Goal: Transaction & Acquisition: Purchase product/service

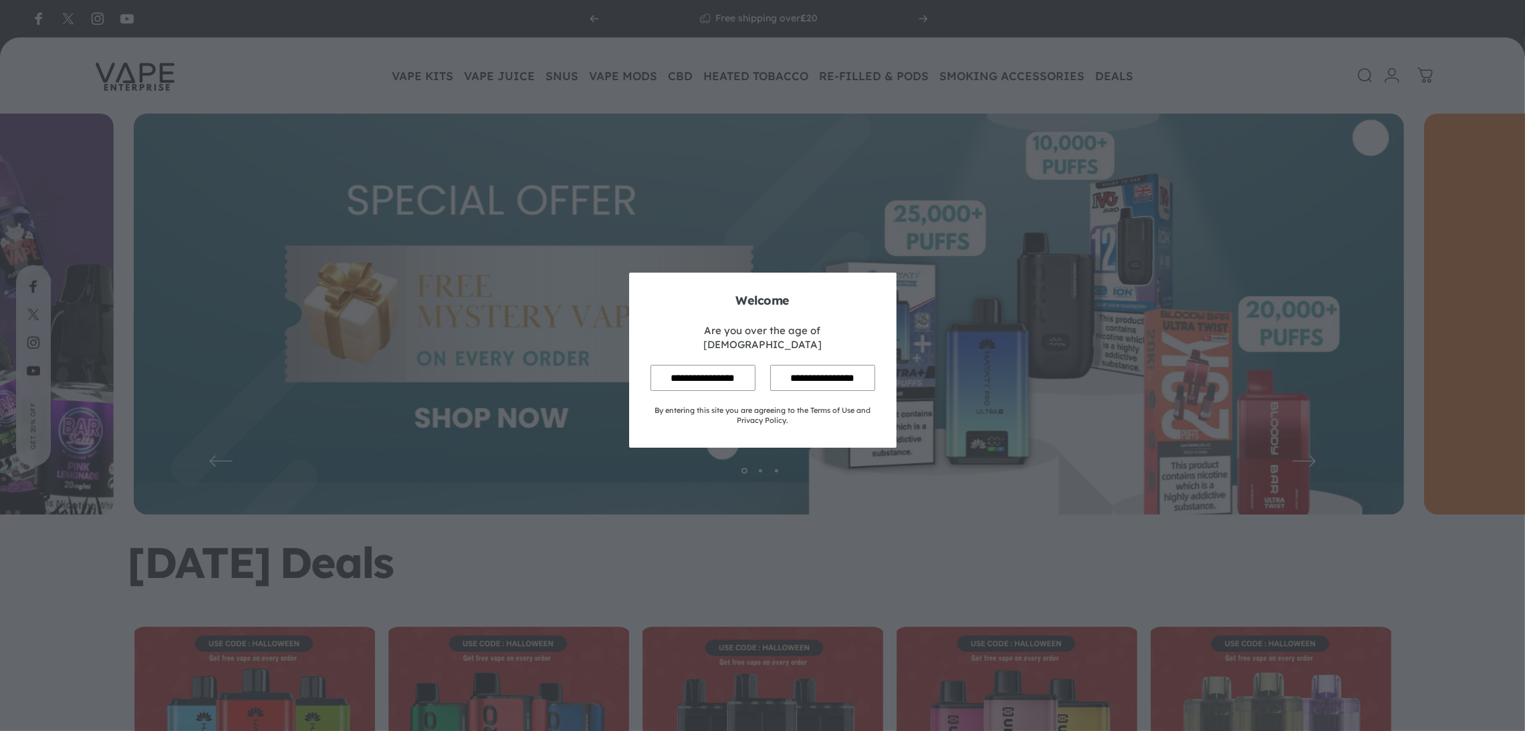
click at [700, 365] on input "**********" at bounding box center [702, 378] width 105 height 26
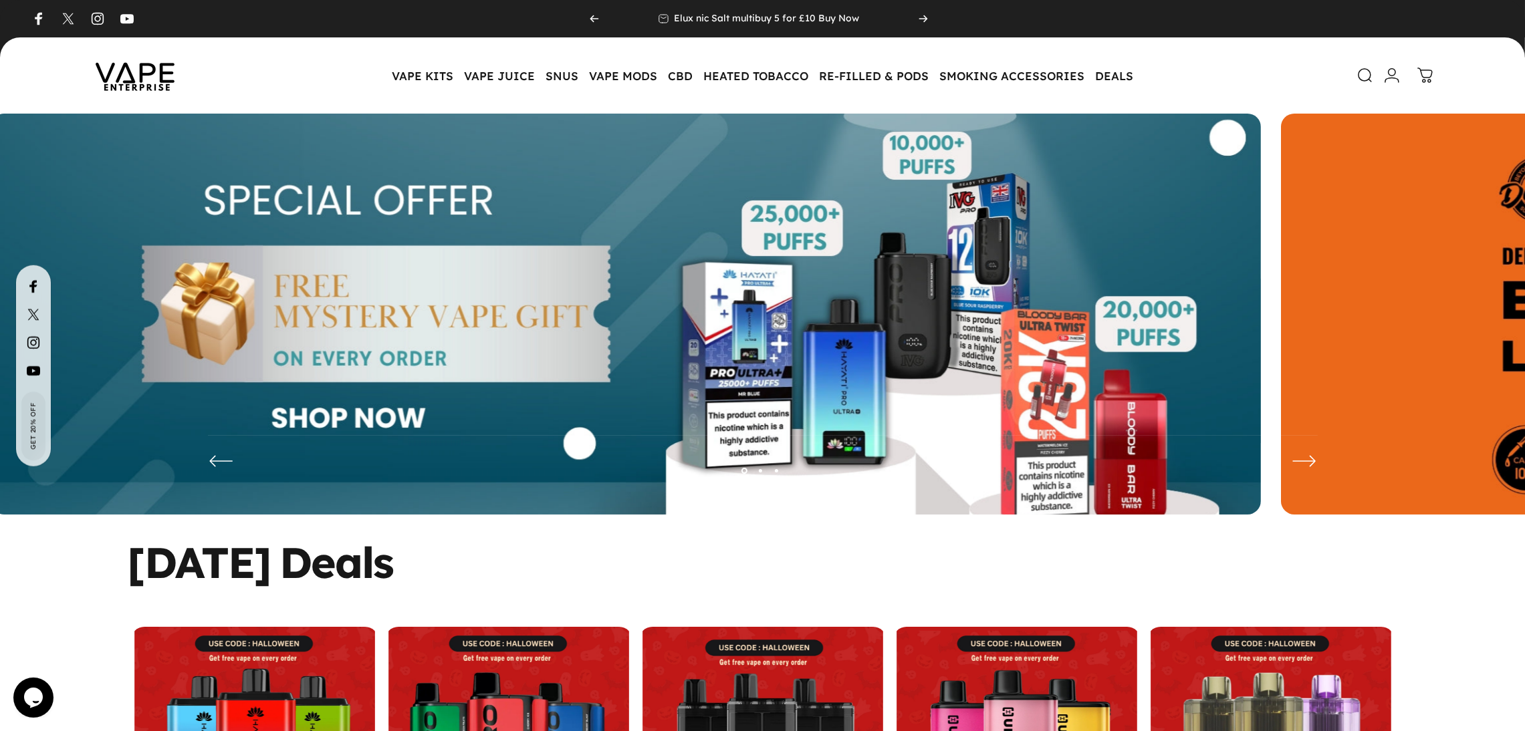
click at [535, 335] on img at bounding box center [626, 324] width 1270 height 421
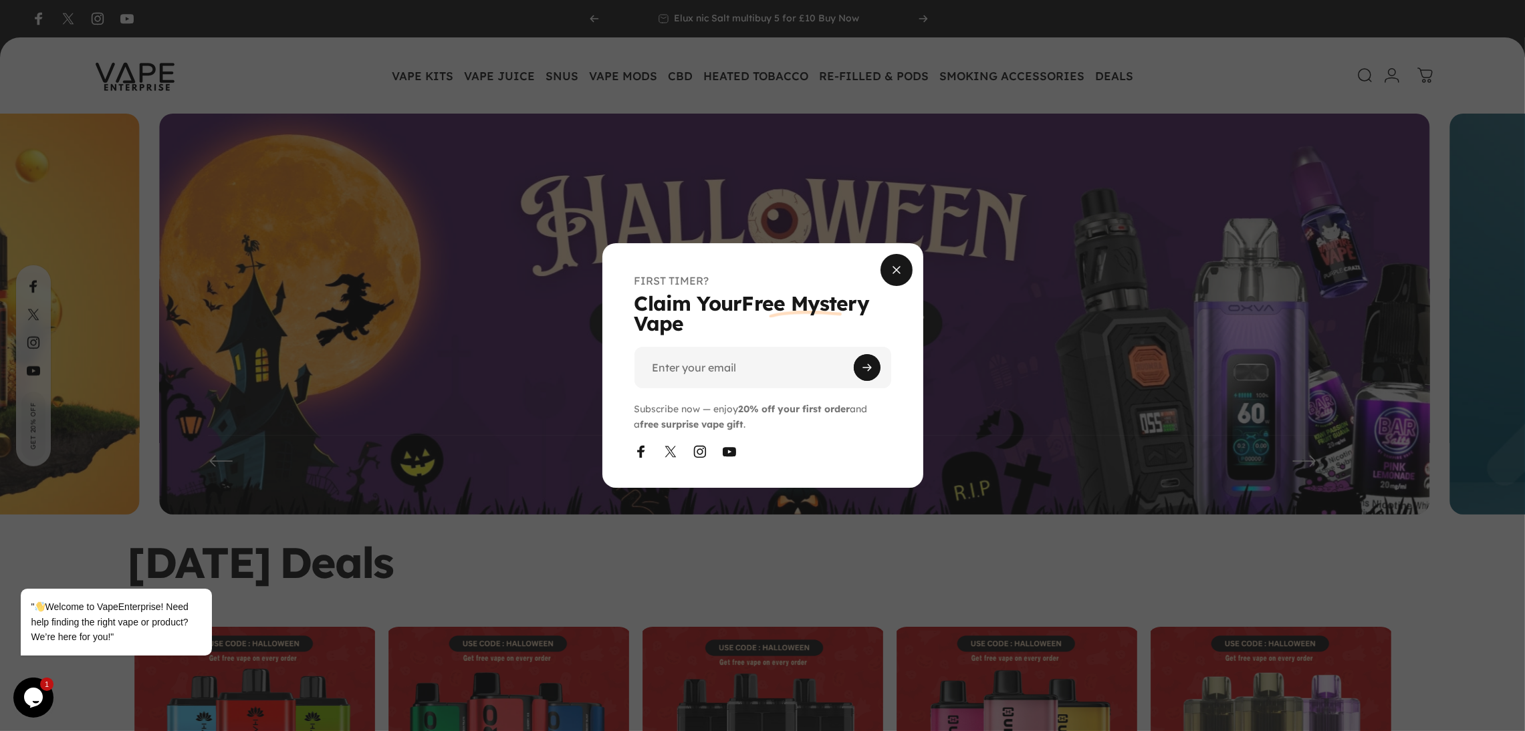
click at [888, 273] on span "Close" at bounding box center [896, 270] width 48 height 64
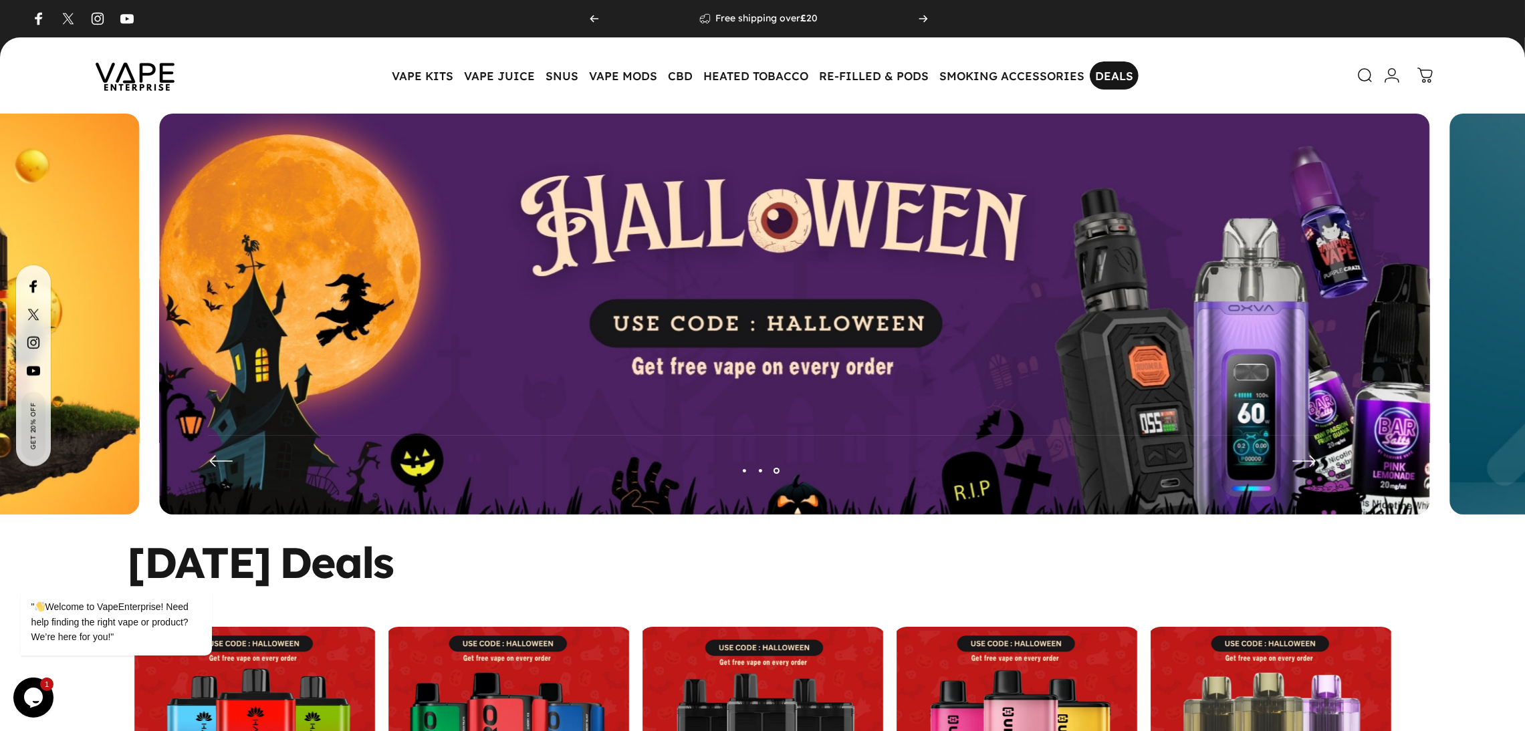
click at [1113, 74] on link "DEALS DEALS" at bounding box center [1113, 75] width 49 height 28
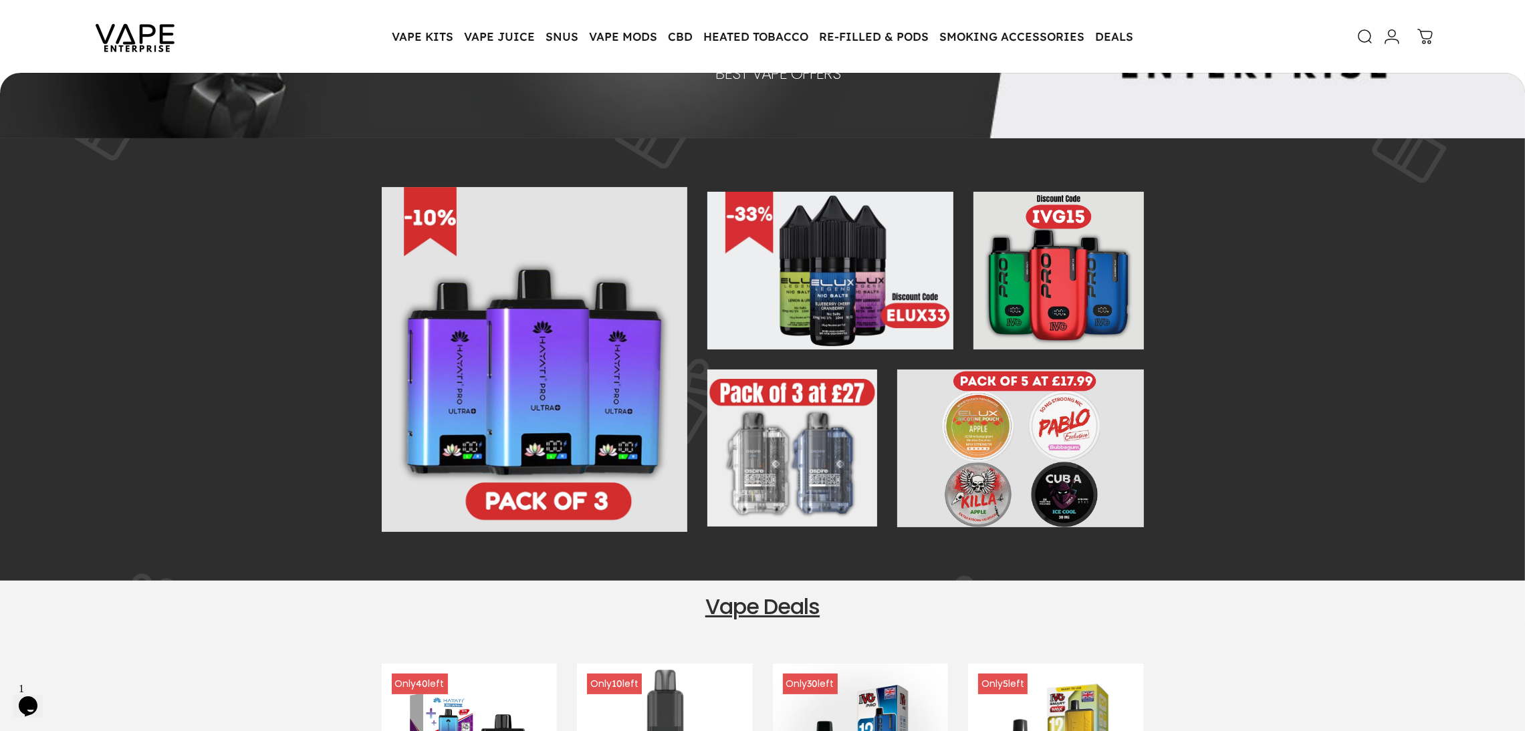
scroll to position [284, 0]
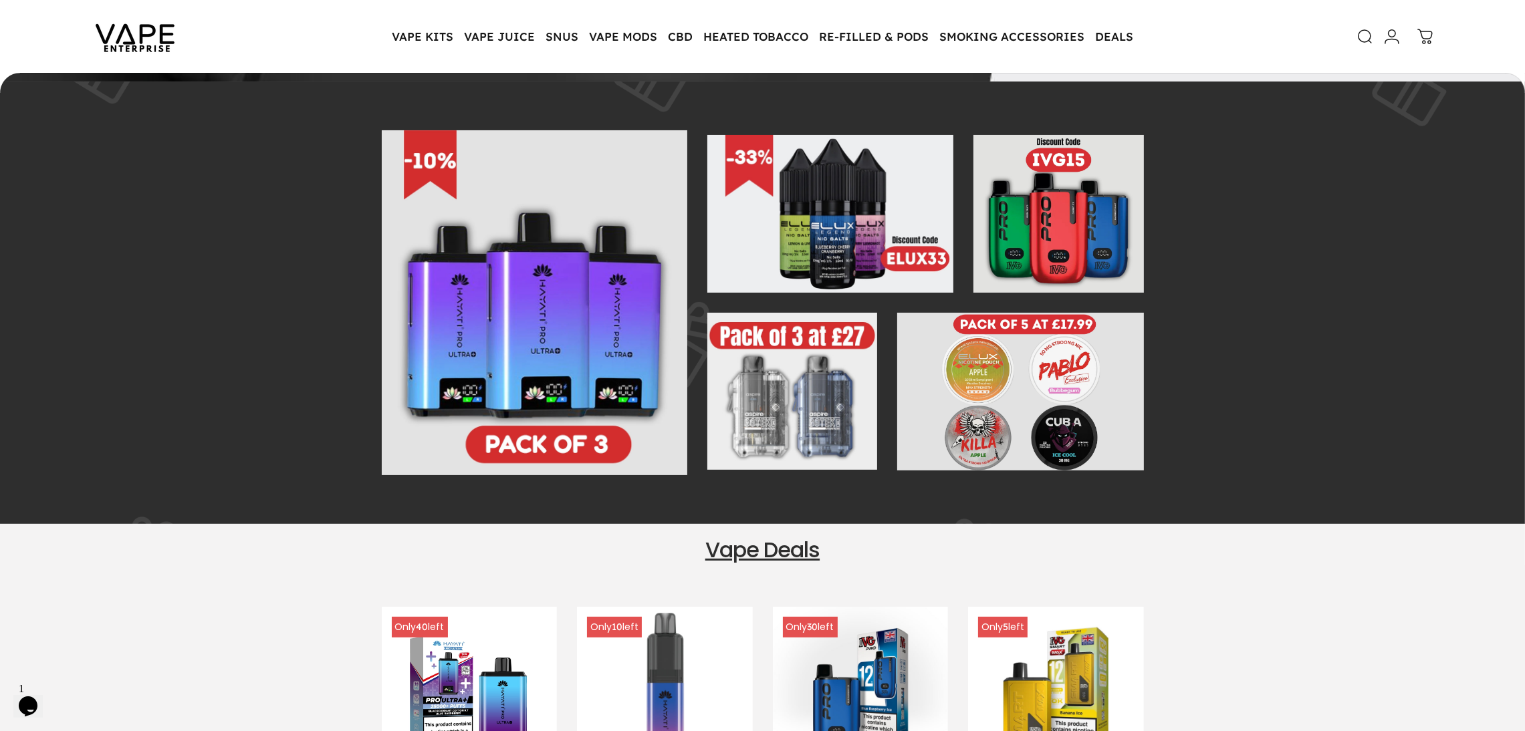
click at [608, 316] on img at bounding box center [535, 302] width 306 height 345
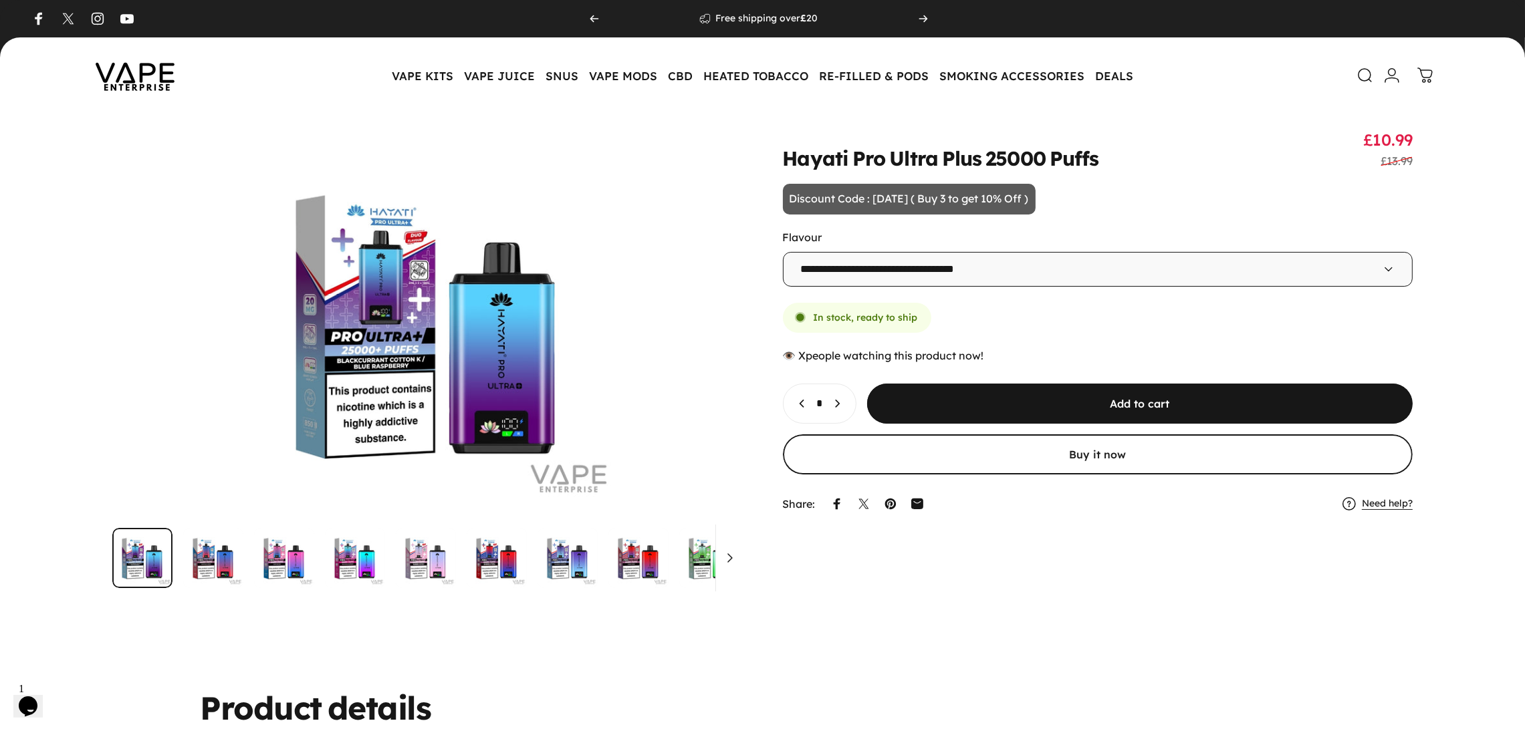
click at [878, 271] on select "**********" at bounding box center [1098, 269] width 630 height 35
select select "**********"
click at [783, 252] on select "**********" at bounding box center [1098, 269] width 630 height 35
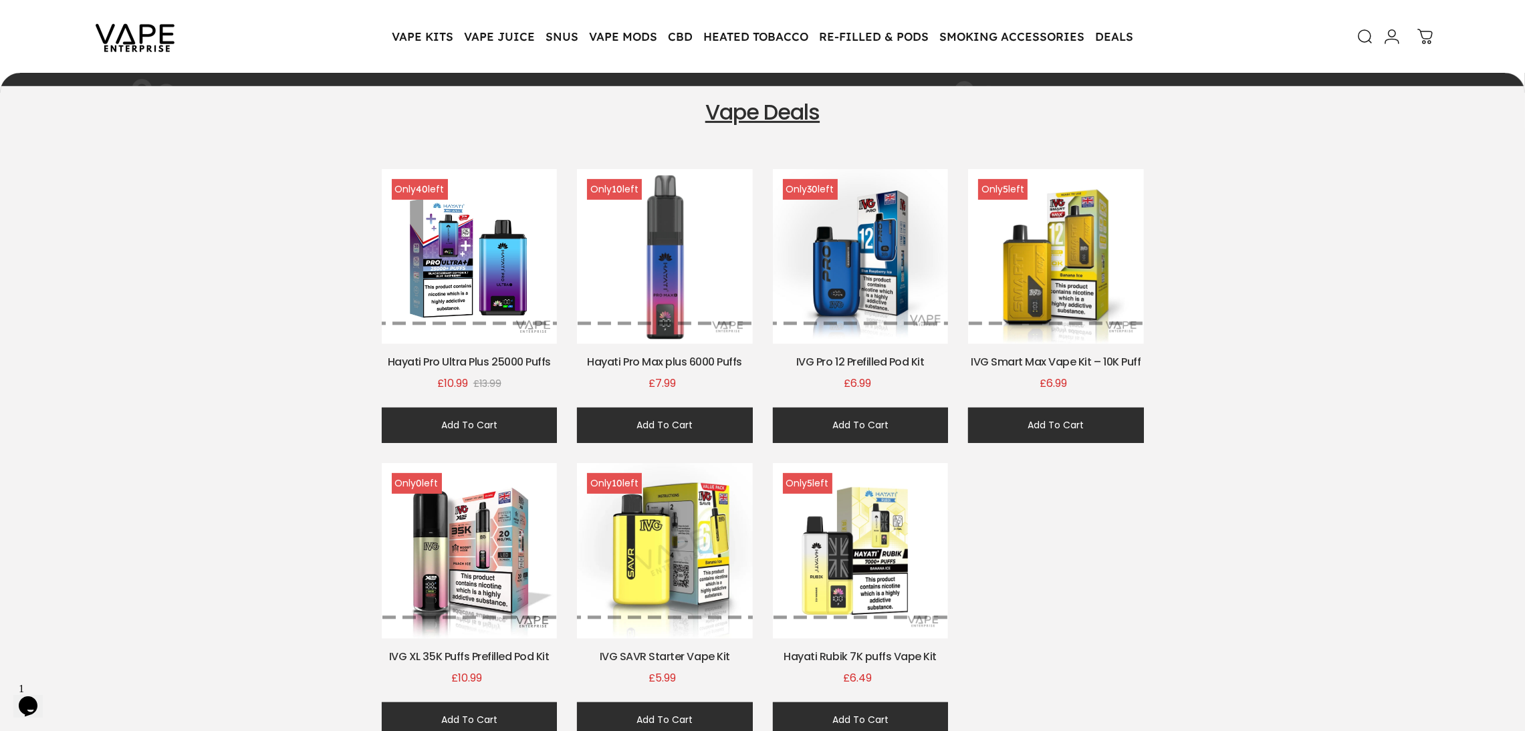
scroll to position [722, 0]
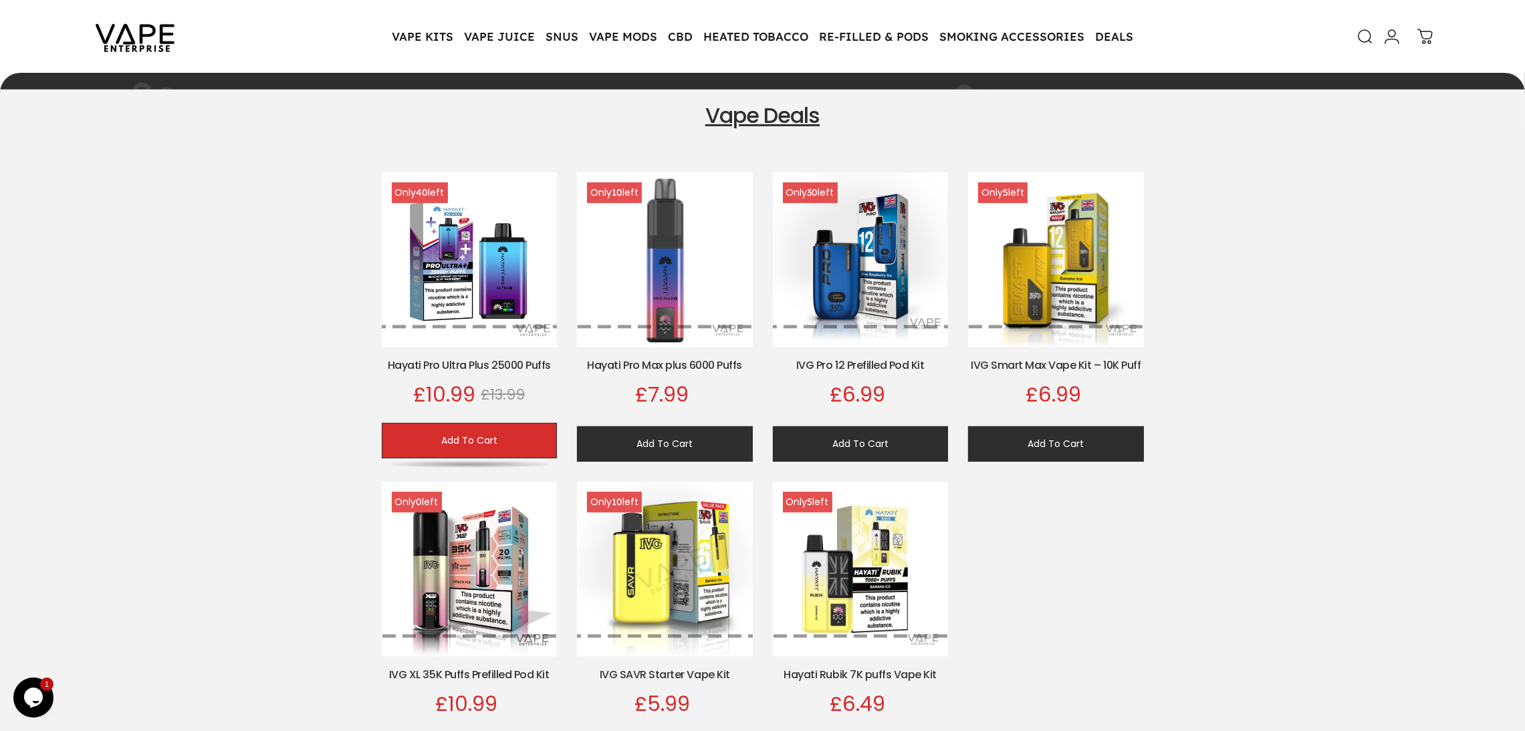
click at [467, 434] on button "Add To Cart" at bounding box center [470, 440] width 176 height 35
click at [1432, 42] on icon at bounding box center [1426, 37] width 16 height 16
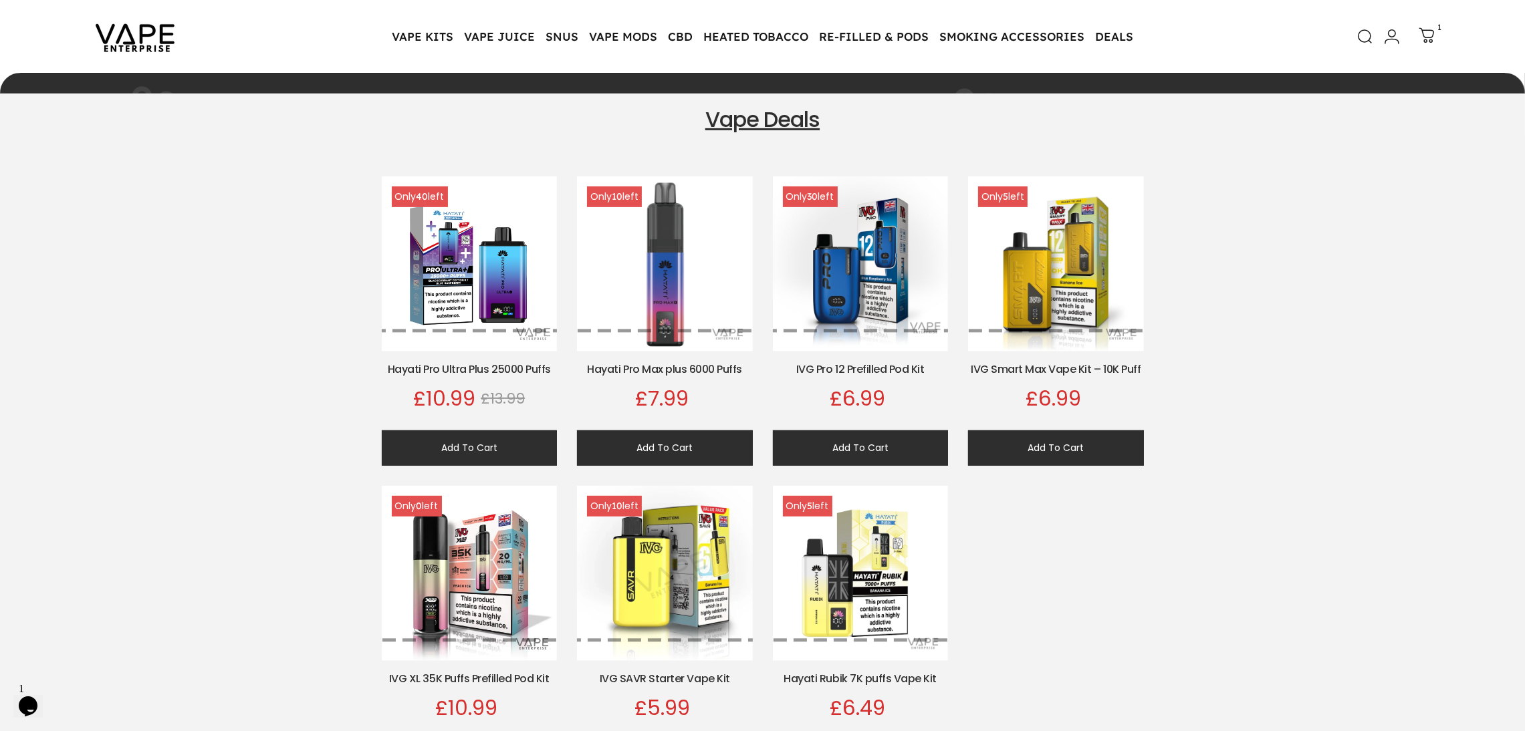
click at [1432, 33] on icon at bounding box center [1426, 35] width 16 height 16
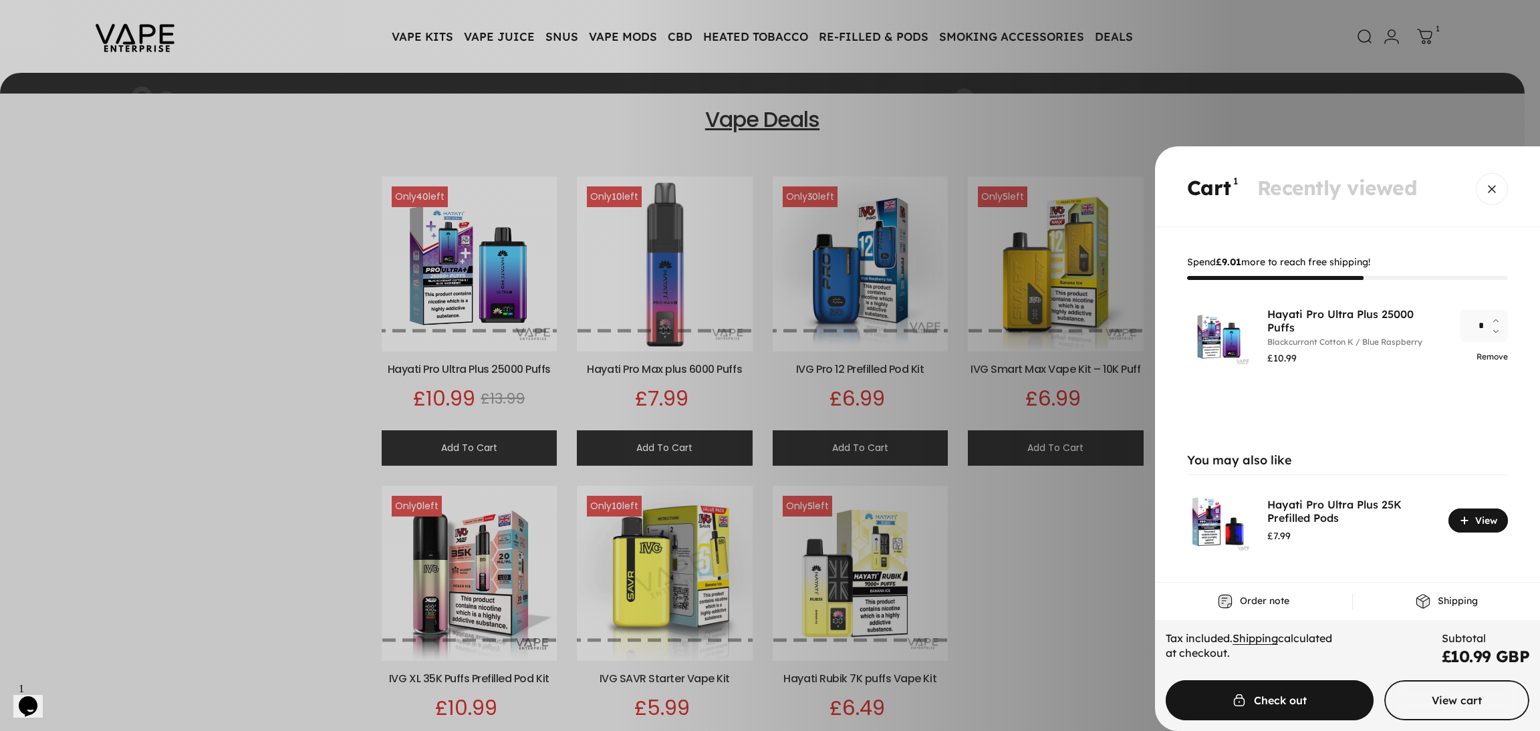
click at [1478, 358] on link "Remove" at bounding box center [1491, 357] width 31 height 10
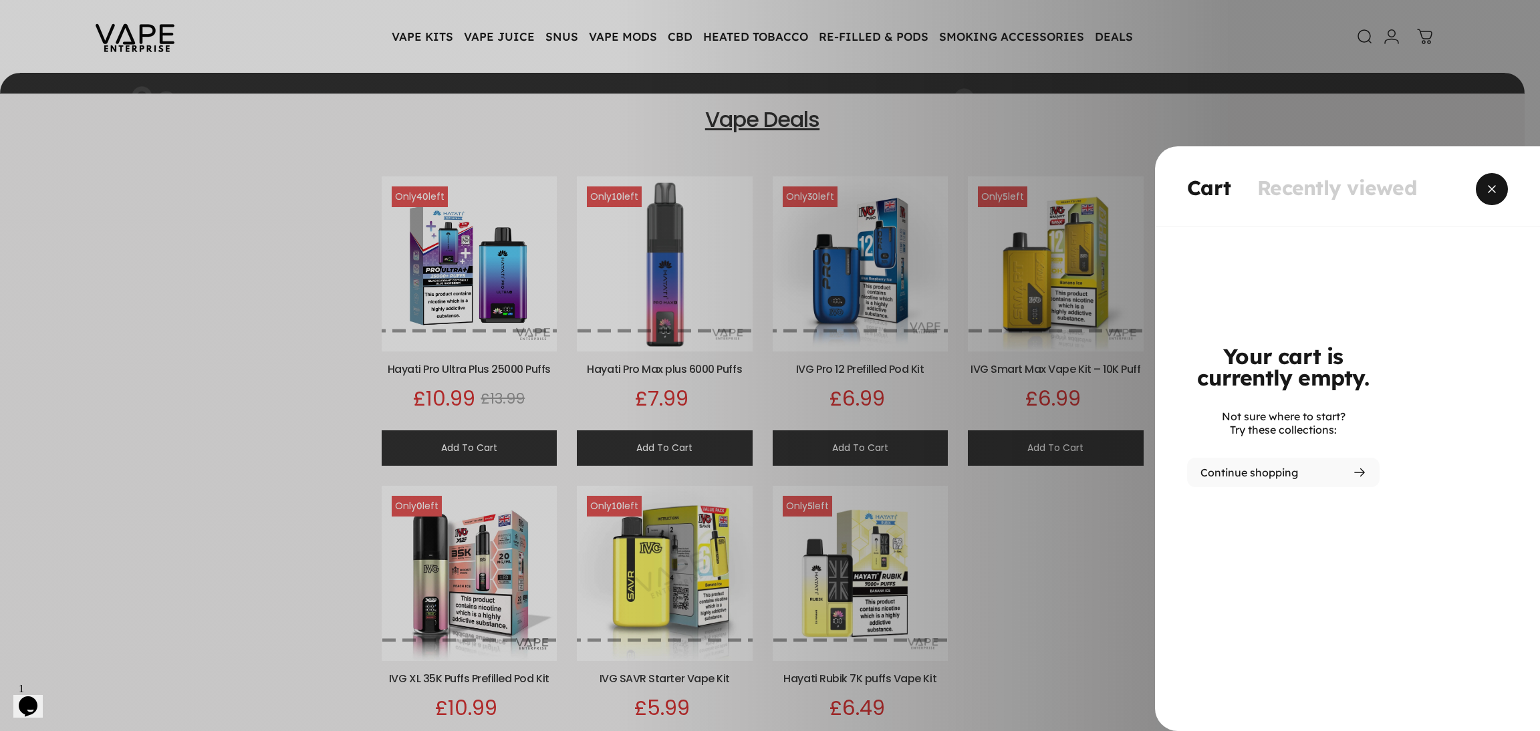
click at [1485, 192] on span "Close" at bounding box center [1492, 189] width 48 height 64
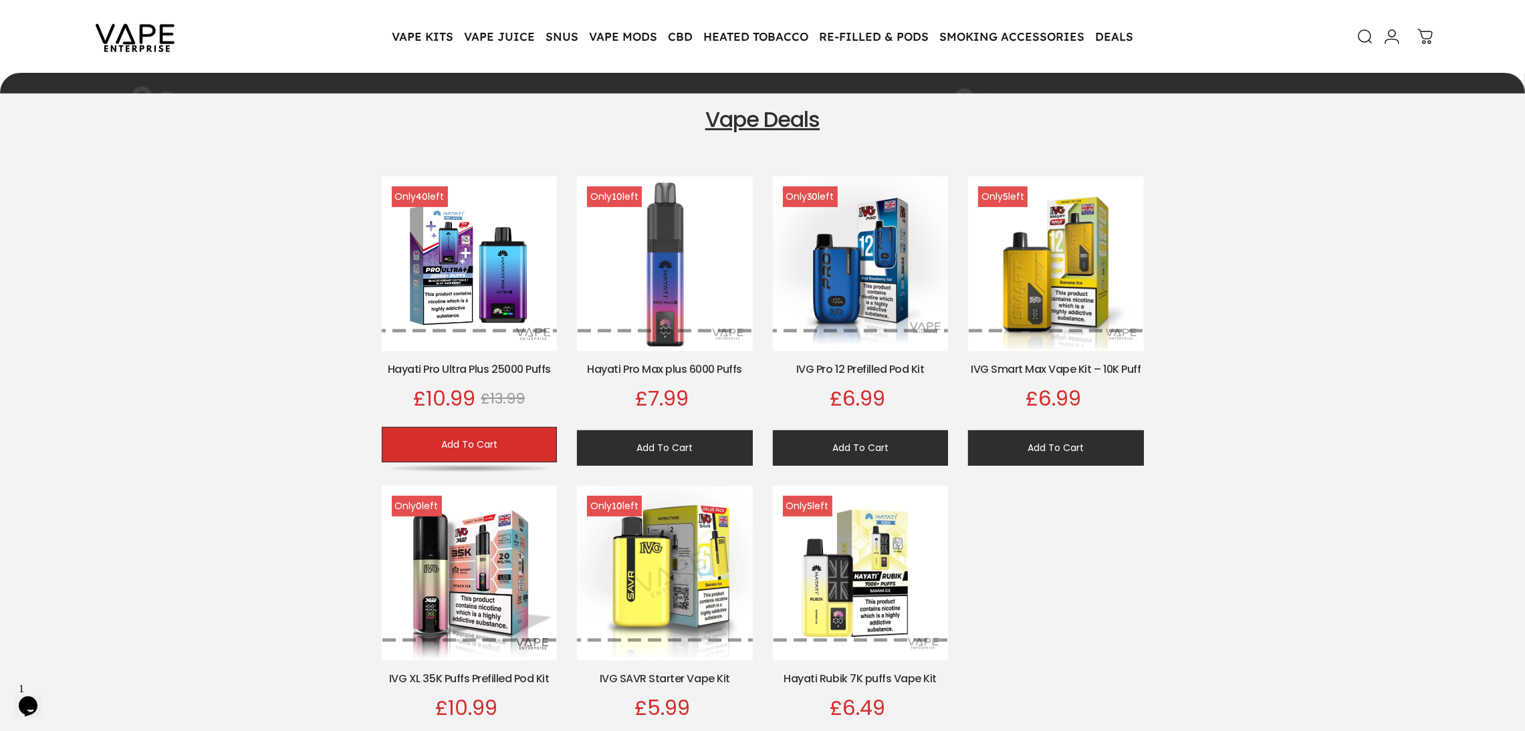
click at [501, 440] on button "Add To Cart" at bounding box center [470, 444] width 176 height 35
click at [460, 448] on button "Add To Cart" at bounding box center [470, 444] width 176 height 35
click at [1424, 36] on icon at bounding box center [1425, 37] width 16 height 16
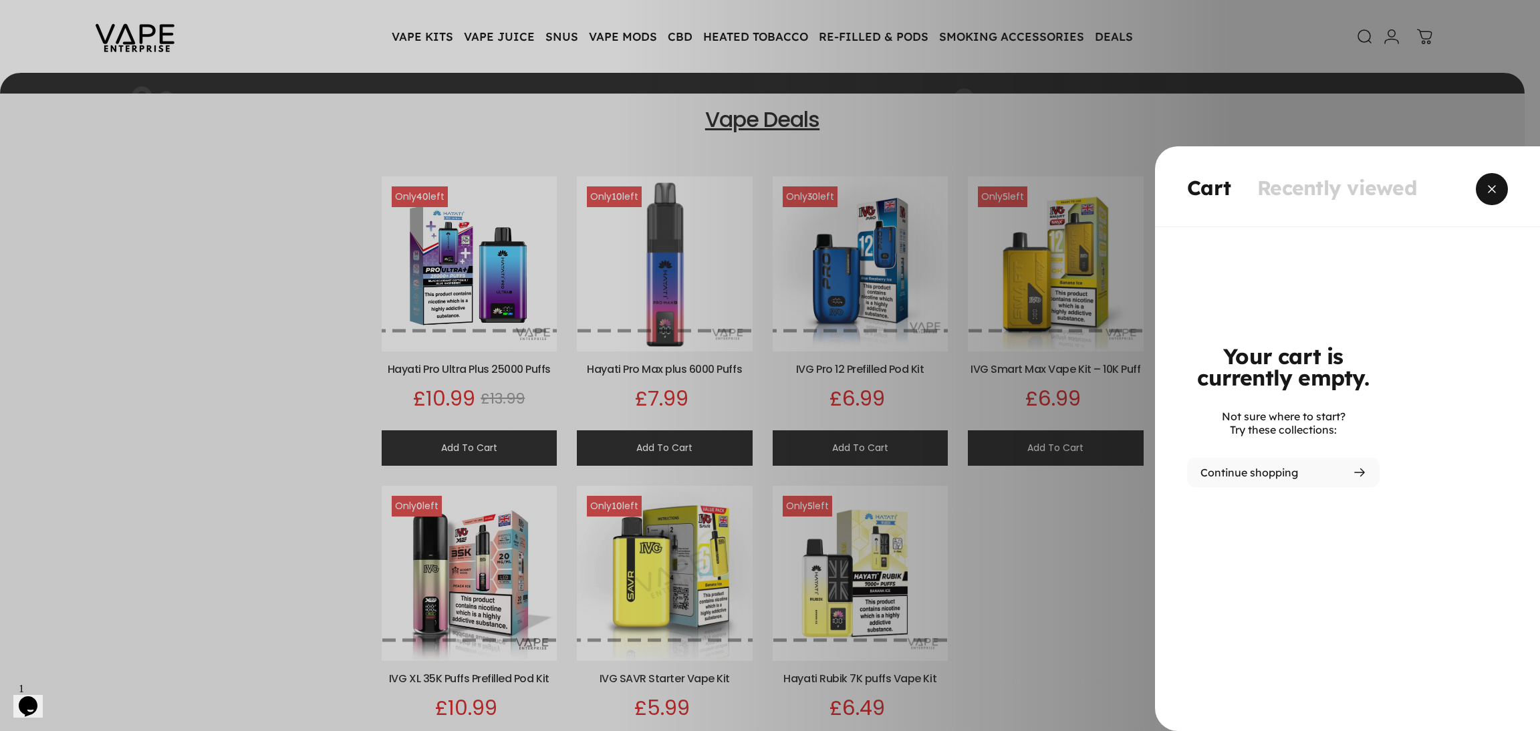
click at [1491, 186] on span "Close" at bounding box center [1492, 189] width 48 height 64
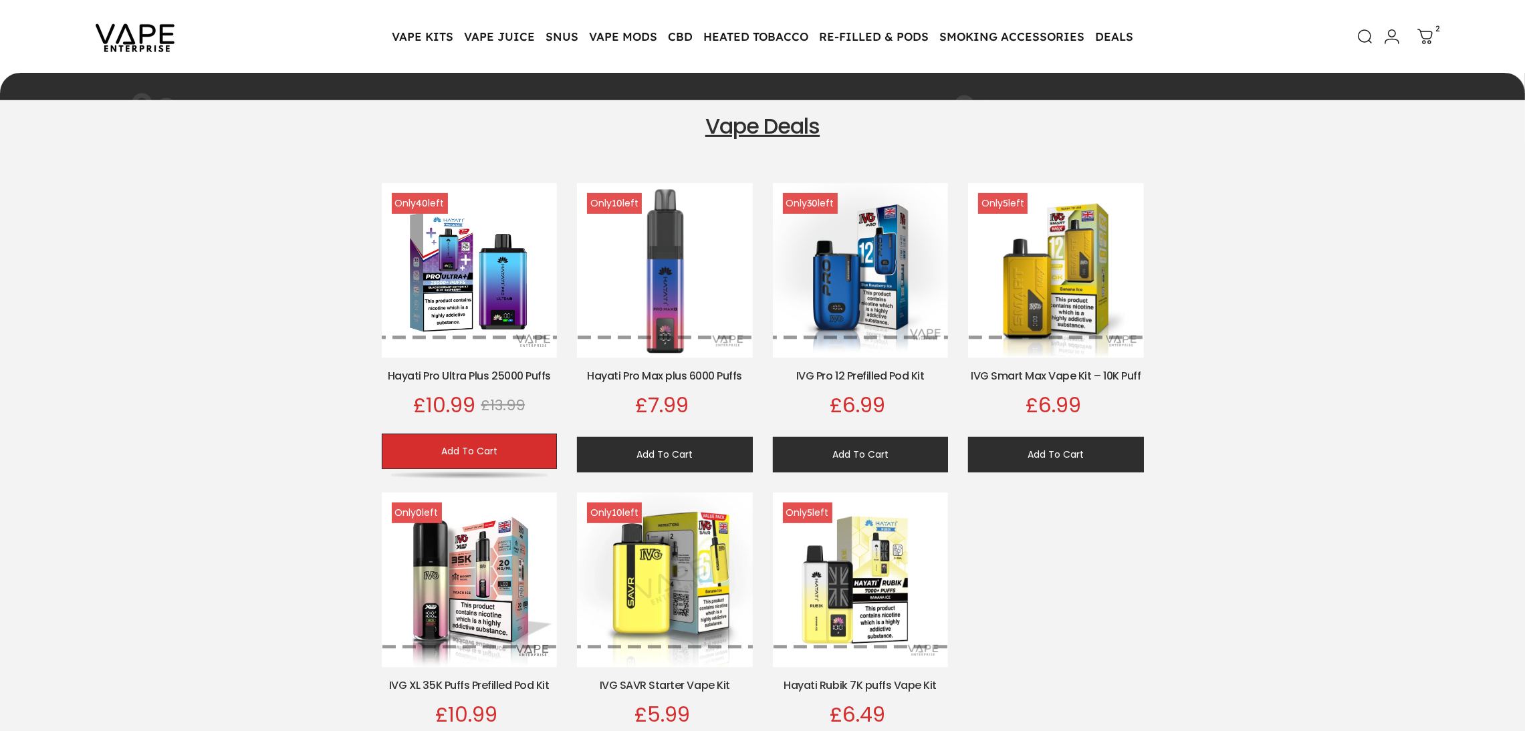
scroll to position [706, 0]
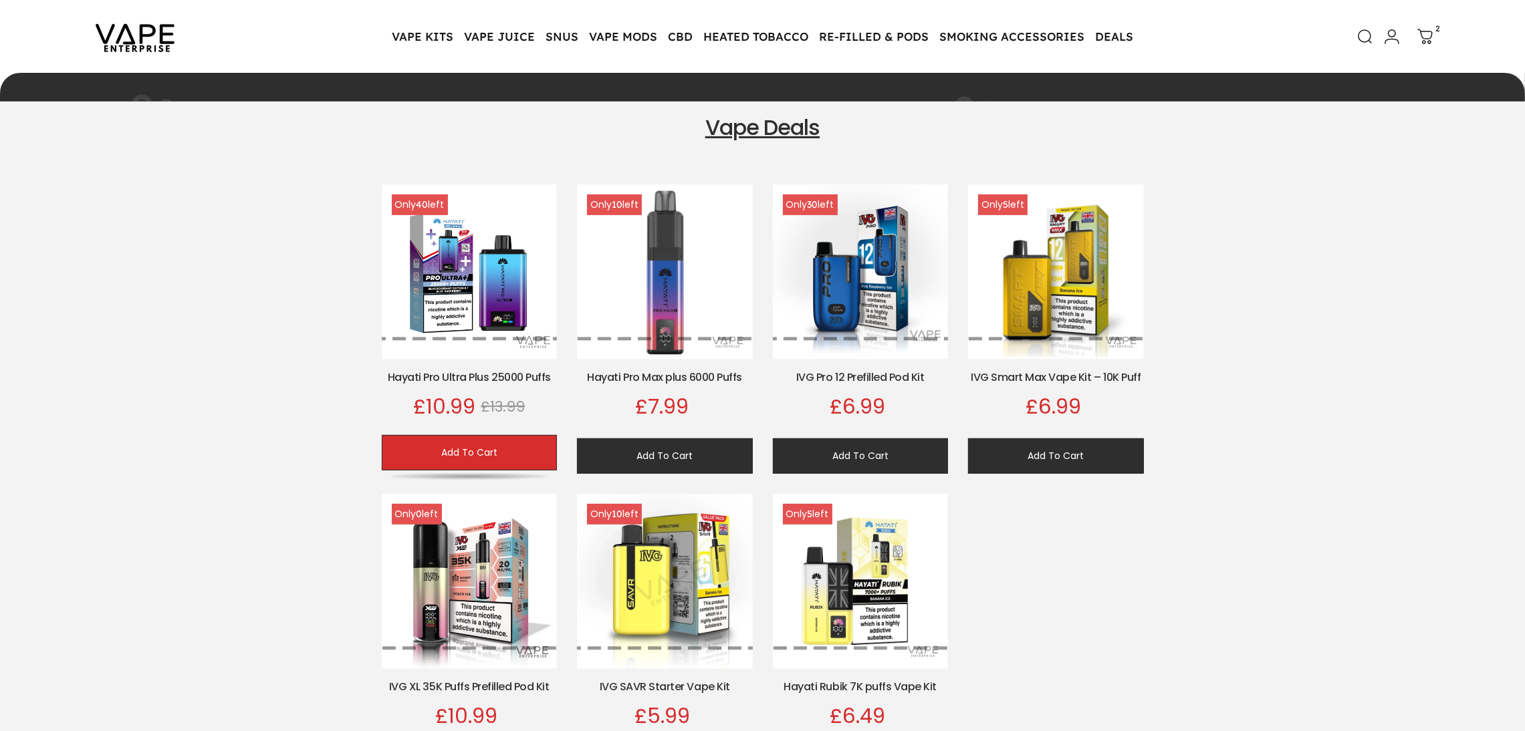
click at [471, 453] on button "Add To Cart" at bounding box center [470, 452] width 176 height 35
